Goal: Information Seeking & Learning: Learn about a topic

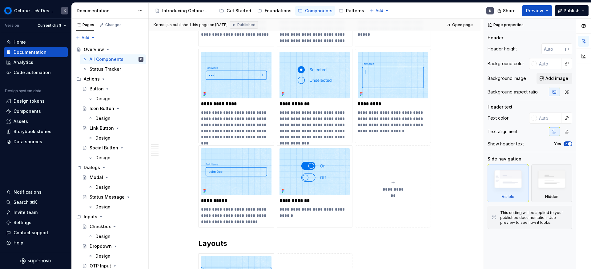
scroll to position [529, 0]
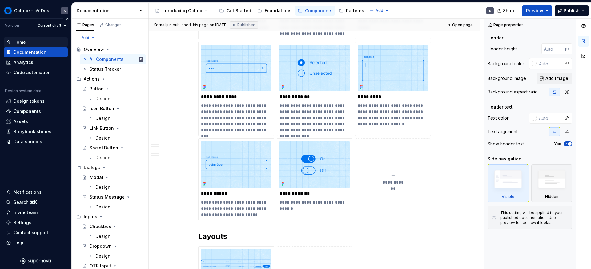
click at [33, 44] on div "Home" at bounding box center [35, 42] width 59 height 6
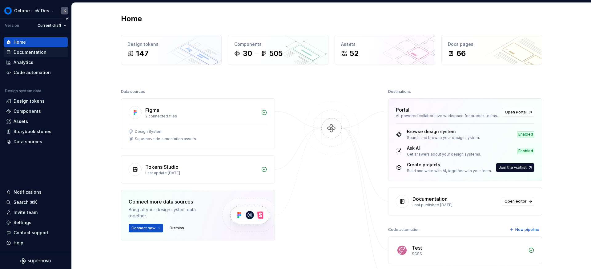
click at [21, 52] on div "Documentation" at bounding box center [30, 52] width 33 height 6
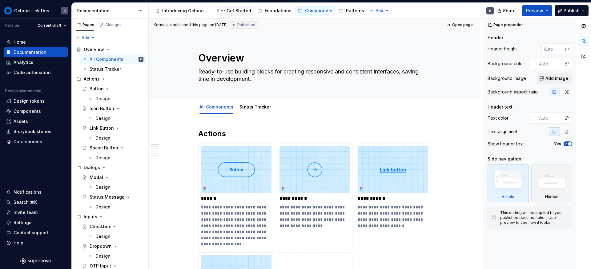
click at [245, 14] on div "Get Started" at bounding box center [235, 11] width 37 height 10
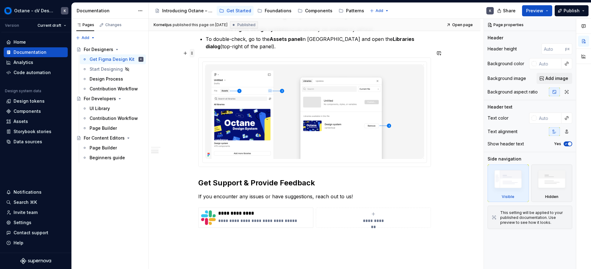
scroll to position [262, 0]
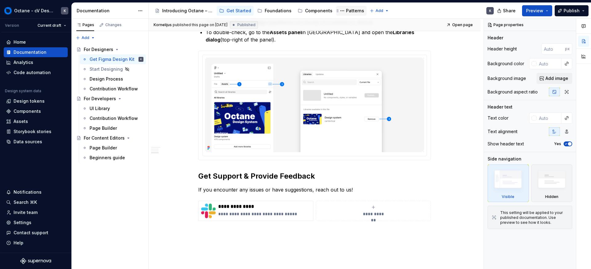
click at [350, 10] on div "Patterns" at bounding box center [355, 11] width 18 height 6
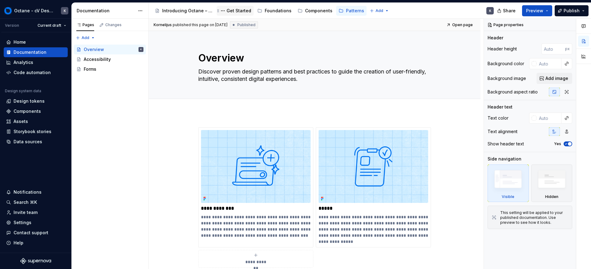
click at [247, 14] on div "Get Started" at bounding box center [235, 10] width 32 height 7
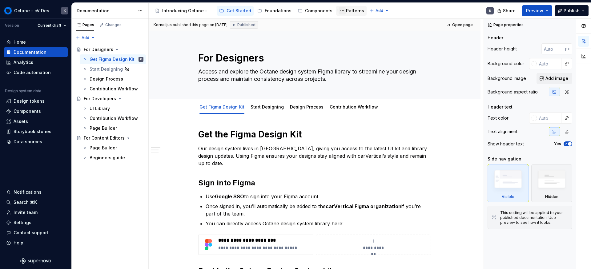
click at [342, 12] on button "Page tree" at bounding box center [341, 10] width 7 height 7
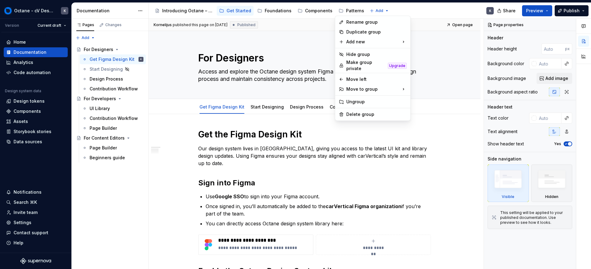
click at [238, 12] on html "Octane - cV Design System K Version Current draft Home Documentation Analytics …" at bounding box center [295, 134] width 591 height 269
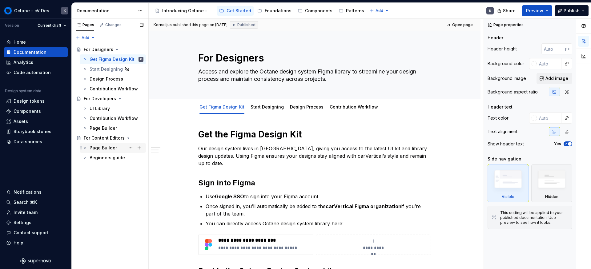
click at [107, 148] on div "Page Builder" at bounding box center [103, 148] width 27 height 6
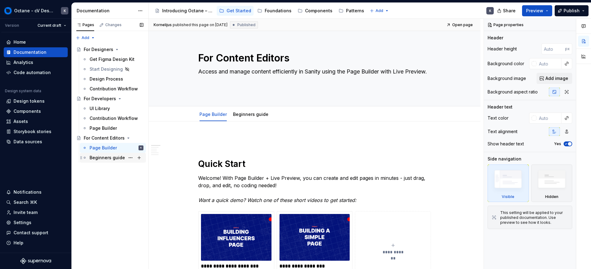
click at [100, 161] on div "Beginners guide" at bounding box center [117, 158] width 54 height 9
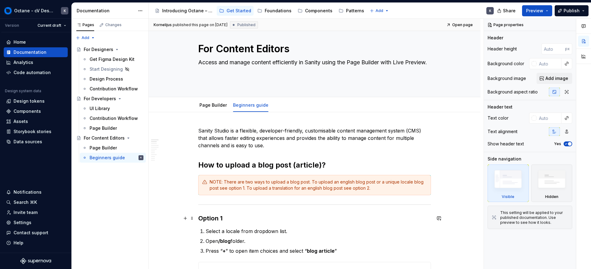
scroll to position [18, 0]
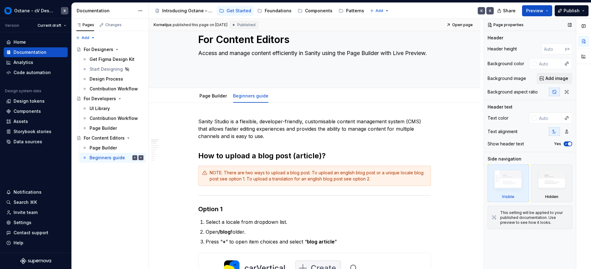
click at [502, 244] on div "Page properties Header Header height px Background color Background image Add i…" at bounding box center [530, 144] width 92 height 251
click at [237, 10] on div "Get Started" at bounding box center [238, 11] width 25 height 6
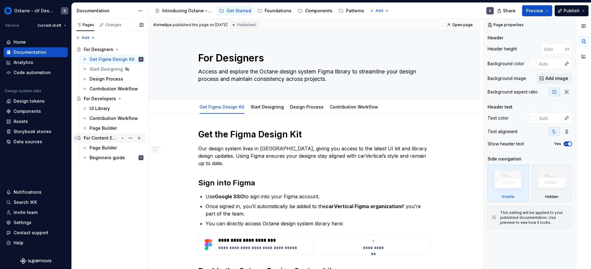
click at [96, 137] on div "For Content Editors" at bounding box center [101, 138] width 35 height 6
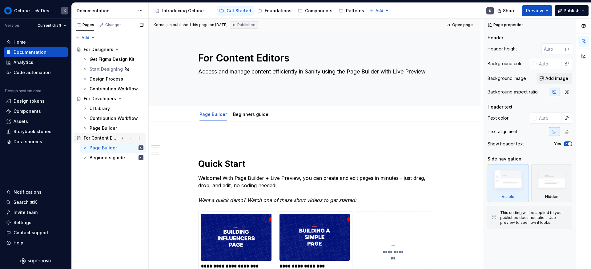
click at [86, 136] on div "For Content Editors" at bounding box center [101, 138] width 35 height 6
click at [106, 137] on div "For Content Editors" at bounding box center [101, 138] width 35 height 6
click at [233, 12] on div "Get Started" at bounding box center [238, 11] width 25 height 6
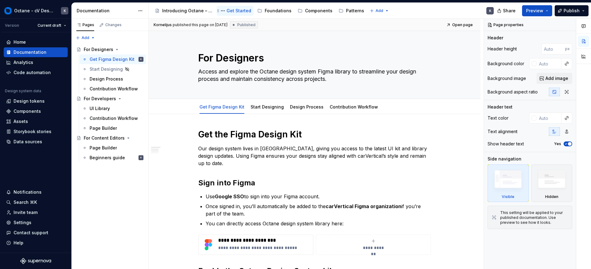
click at [236, 12] on div "Get Started" at bounding box center [238, 11] width 25 height 6
click at [195, 13] on div "Introducing Octane – a single source of truth for brand, design, and content." at bounding box center [187, 11] width 51 height 6
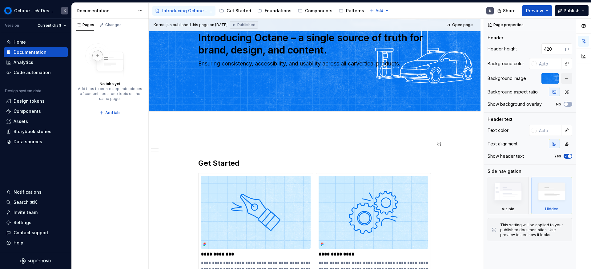
scroll to position [121, 0]
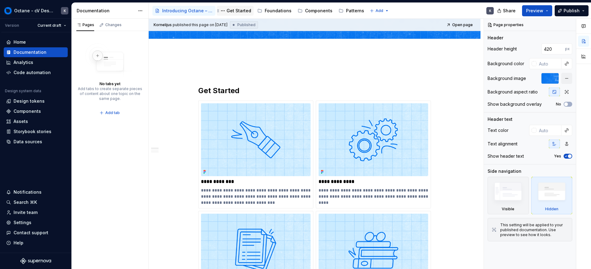
click at [237, 10] on div "Get Started" at bounding box center [238, 11] width 25 height 6
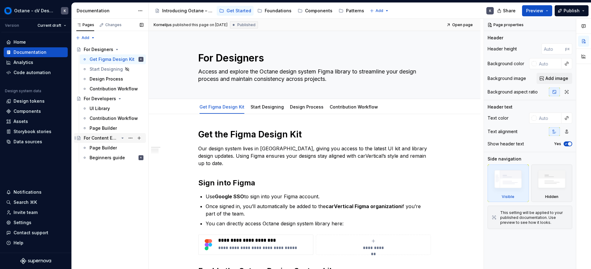
click at [107, 139] on div "For Content Editors" at bounding box center [101, 138] width 35 height 6
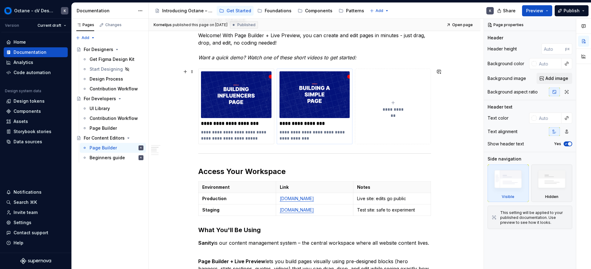
scroll to position [168, 0]
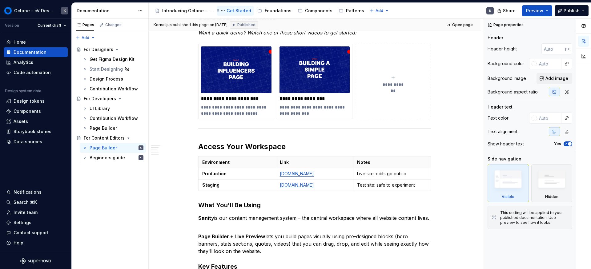
click at [238, 9] on div "Get Started" at bounding box center [238, 11] width 25 height 6
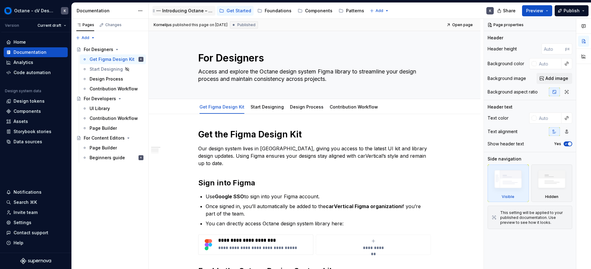
click at [197, 8] on div "Introducing Octane – a single source of truth for brand, design, and content." at bounding box center [187, 11] width 51 height 6
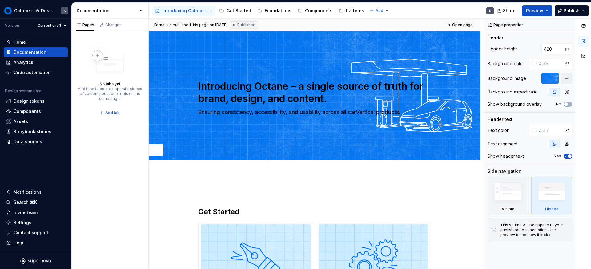
type textarea "*"
